Goal: Information Seeking & Learning: Find specific fact

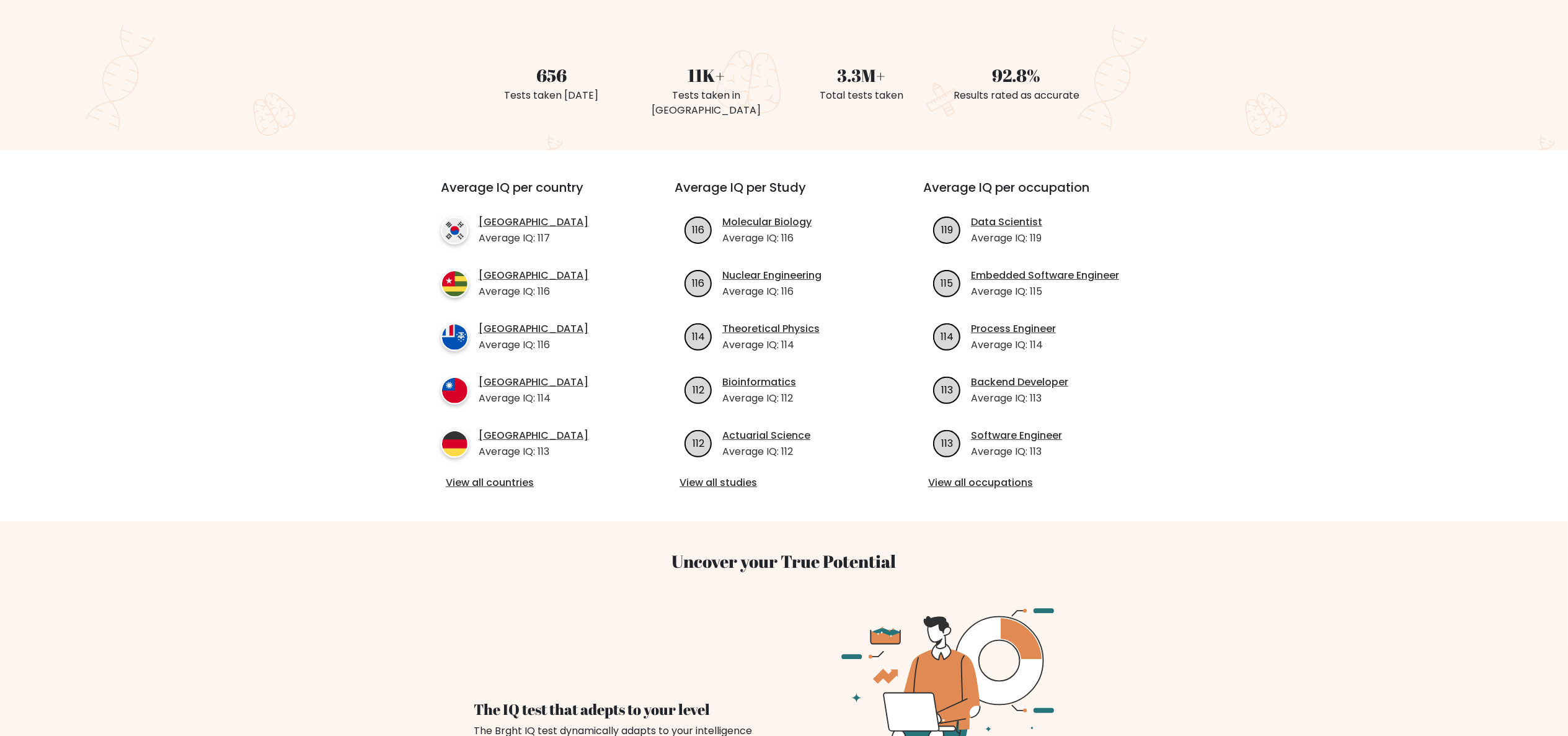
scroll to position [372, 0]
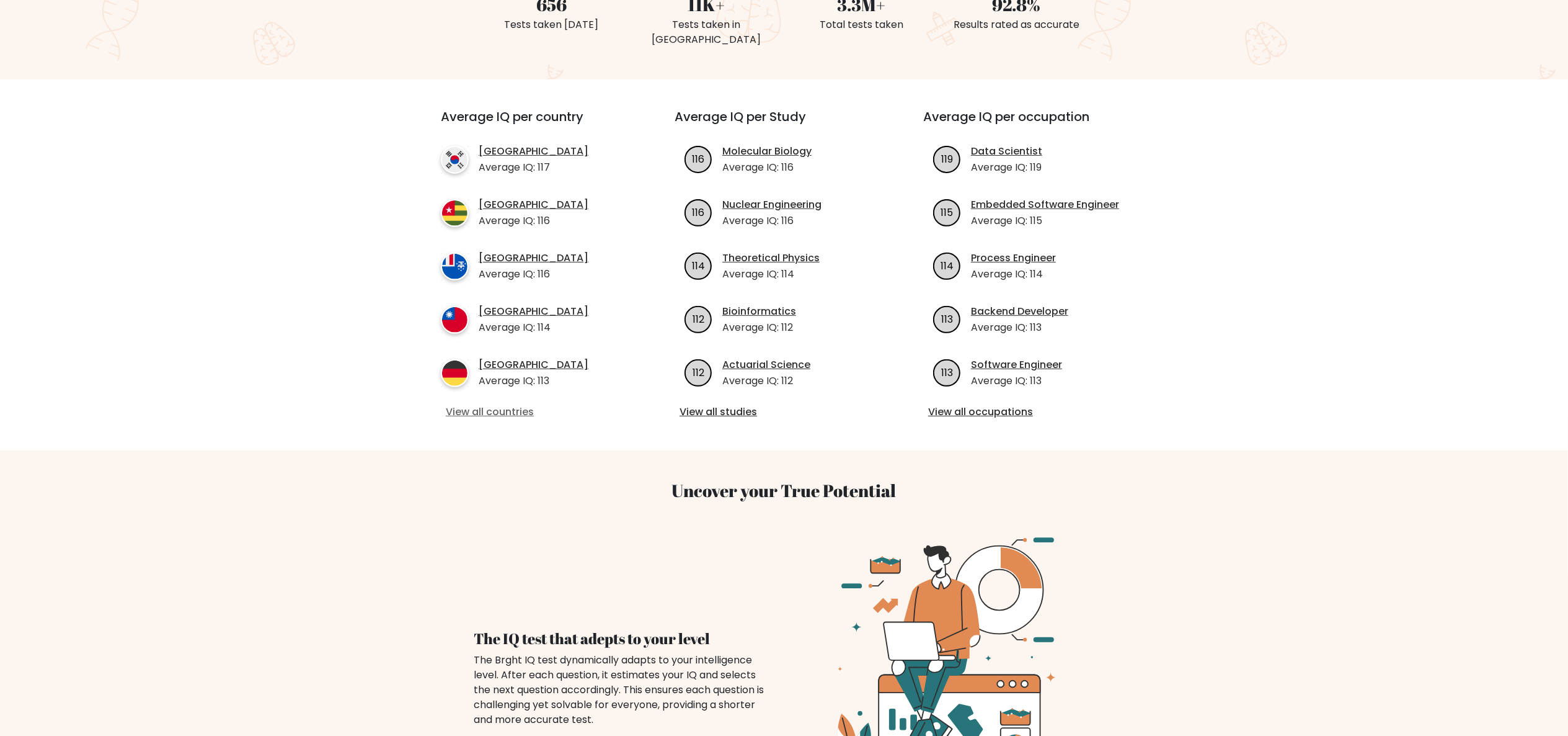
click at [536, 404] on link "View all countries" at bounding box center [535, 412] width 180 height 15
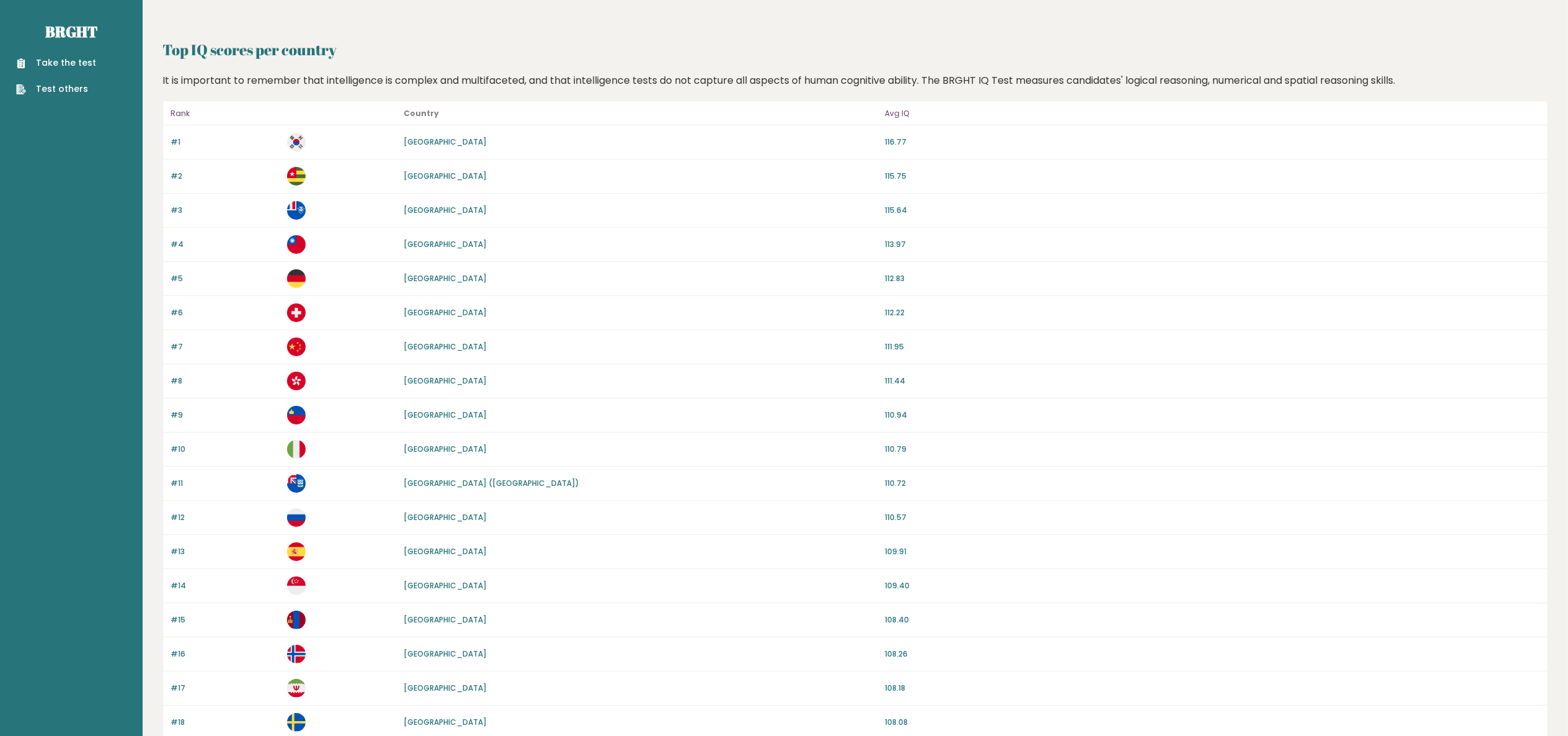
click at [415, 453] on link "[GEOGRAPHIC_DATA]" at bounding box center [445, 448] width 83 height 10
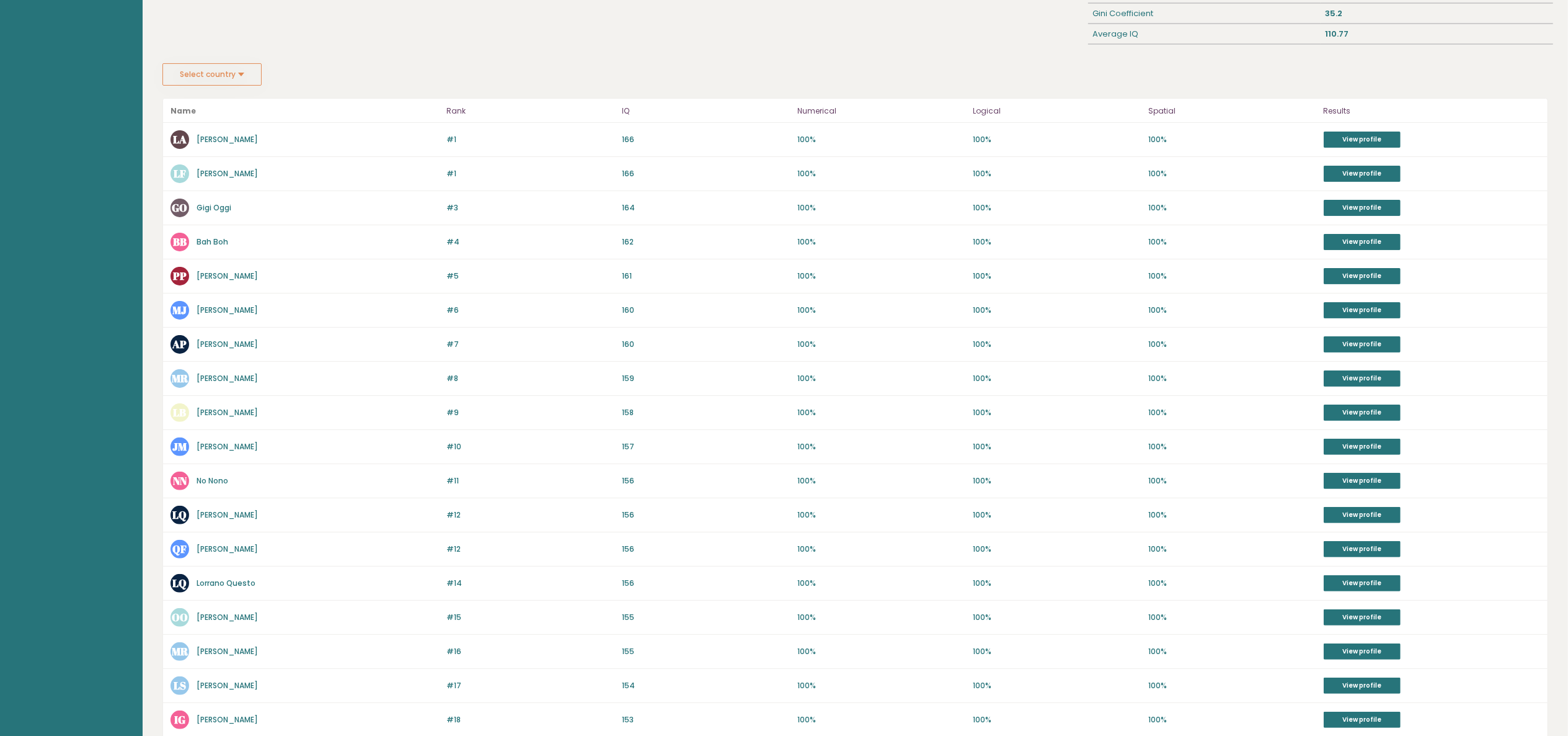
scroll to position [323, 0]
